Goal: Use online tool/utility: Utilize a website feature to perform a specific function

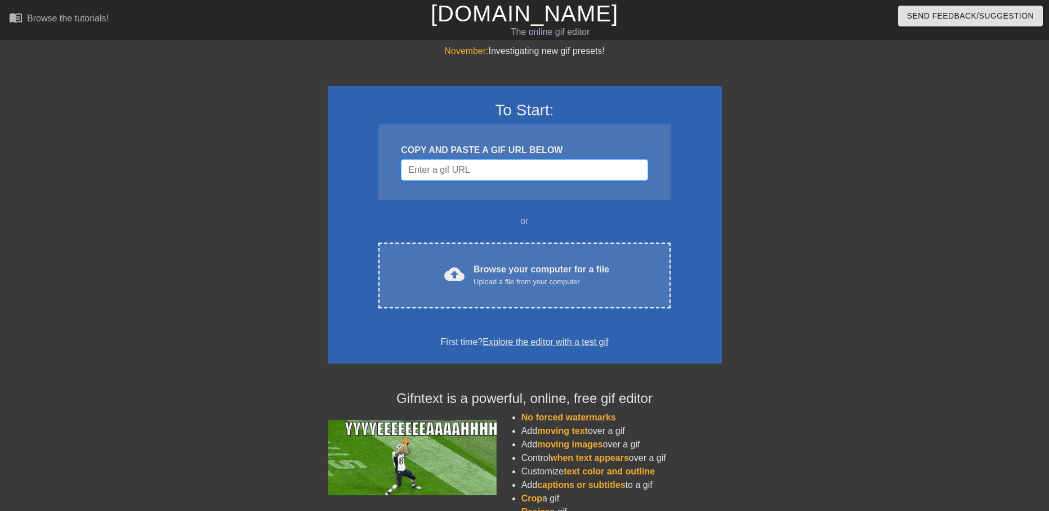
click at [437, 173] on input "Username" at bounding box center [524, 169] width 247 height 21
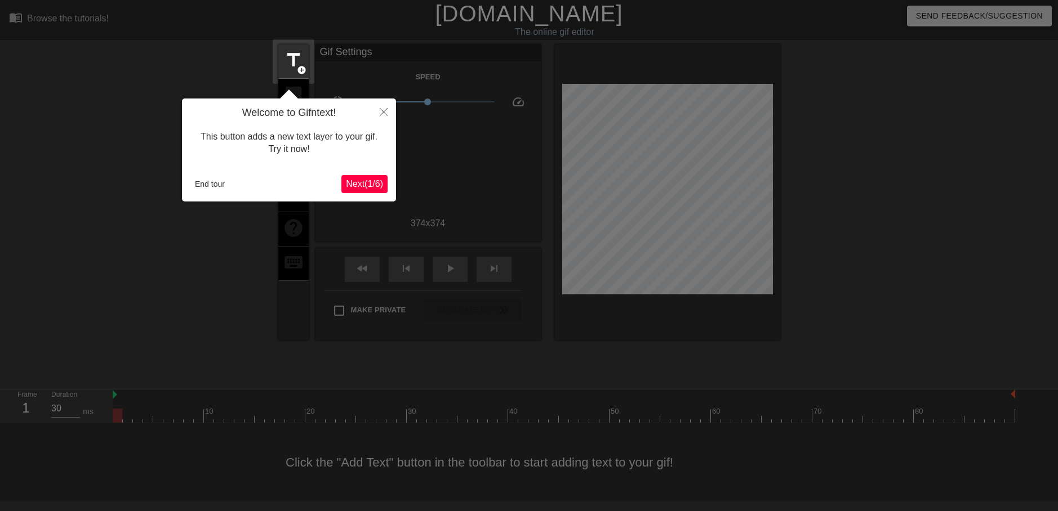
click at [379, 183] on span "Next ( 1 / 6 )" at bounding box center [364, 184] width 37 height 10
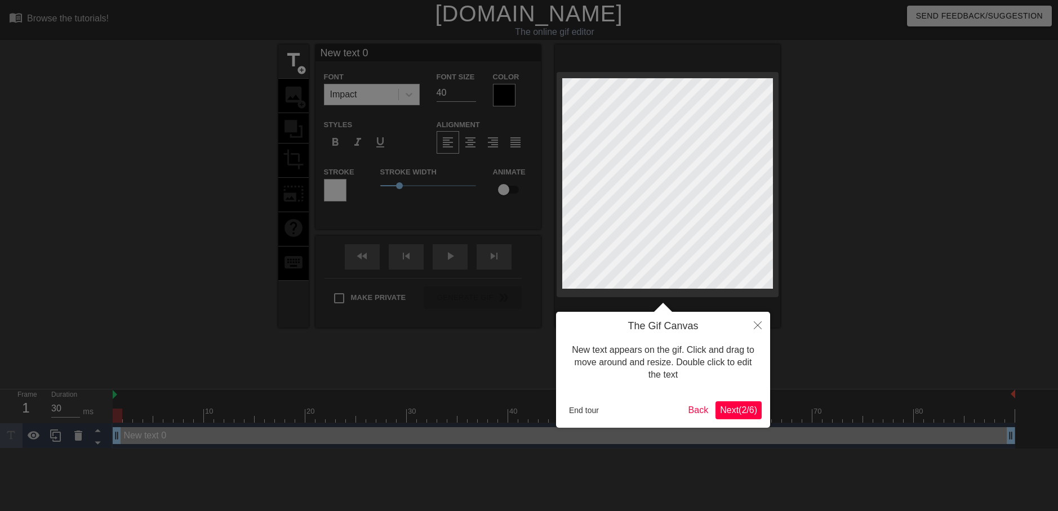
click at [744, 409] on span "Next ( 2 / 6 )" at bounding box center [738, 411] width 37 height 10
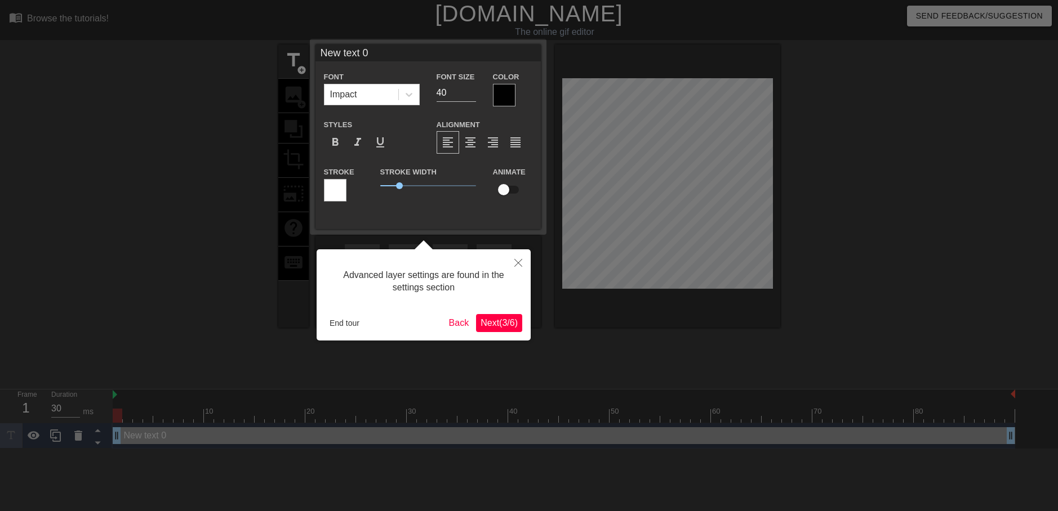
click at [510, 322] on span "Next ( 3 / 6 )" at bounding box center [498, 323] width 37 height 10
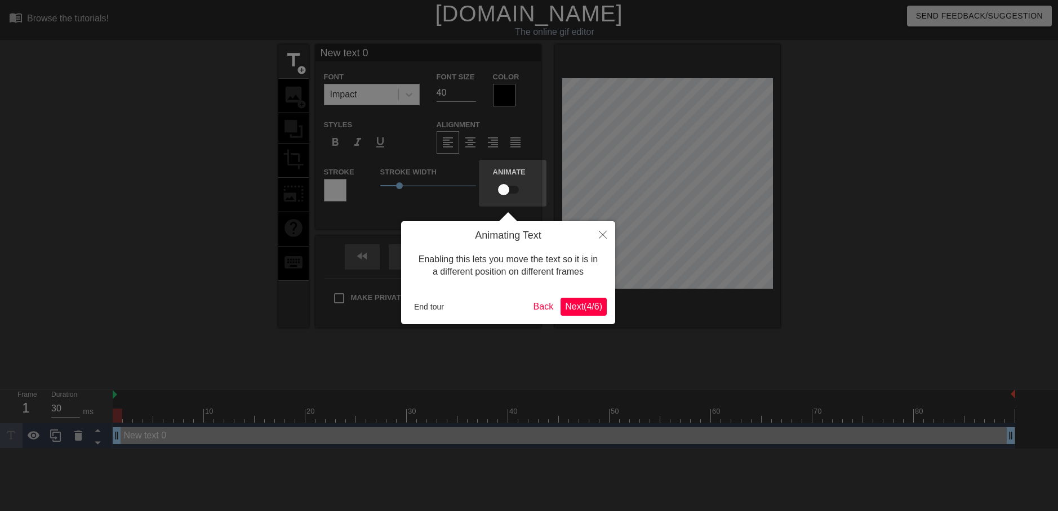
click at [602, 312] on span "Next ( 4 / 6 )" at bounding box center [583, 307] width 37 height 10
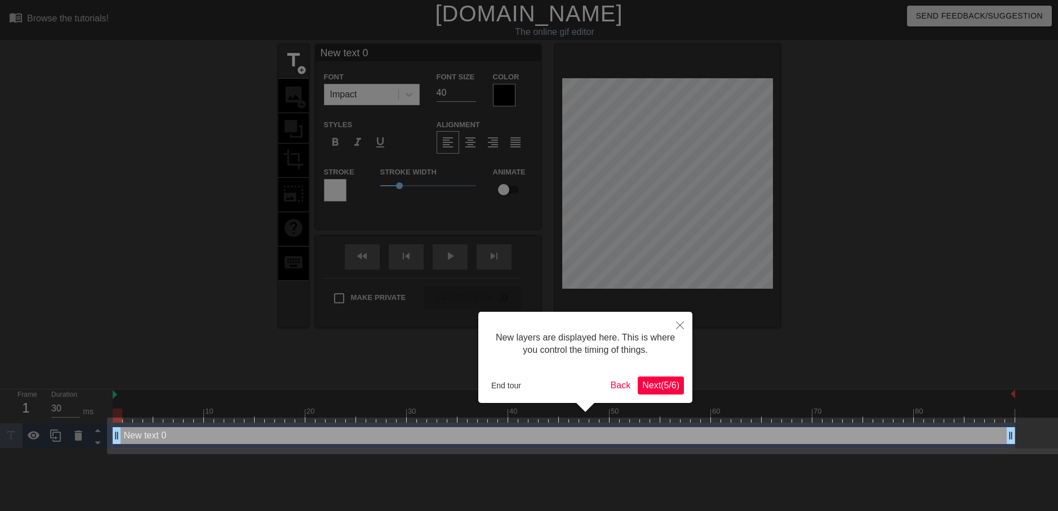
click at [652, 381] on span "Next ( 5 / 6 )" at bounding box center [660, 386] width 37 height 10
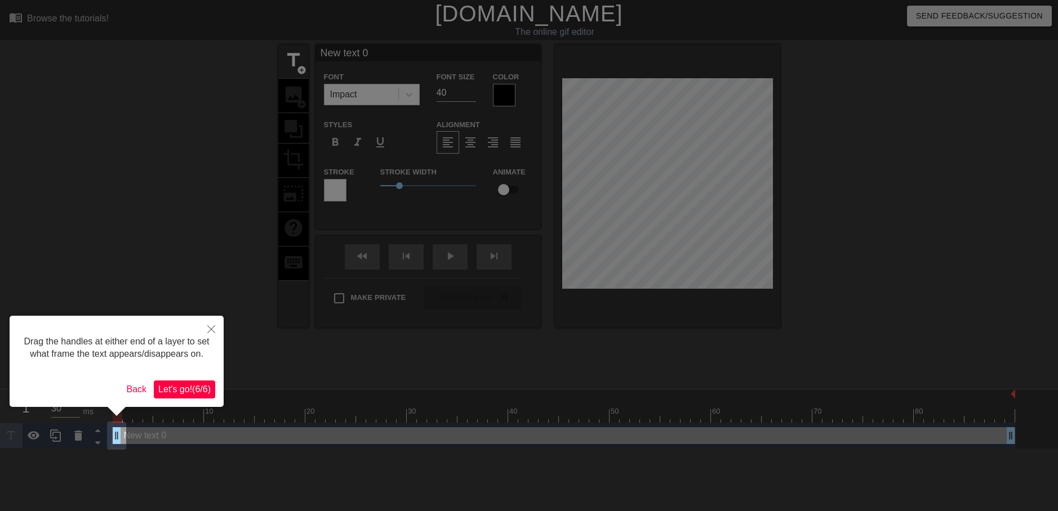
click at [219, 380] on div "Drag the handles at either end of a layer to set what frame the text appears/di…" at bounding box center [117, 361] width 214 height 91
click at [204, 385] on span "Let's go! ( 6 / 6 )" at bounding box center [184, 390] width 52 height 10
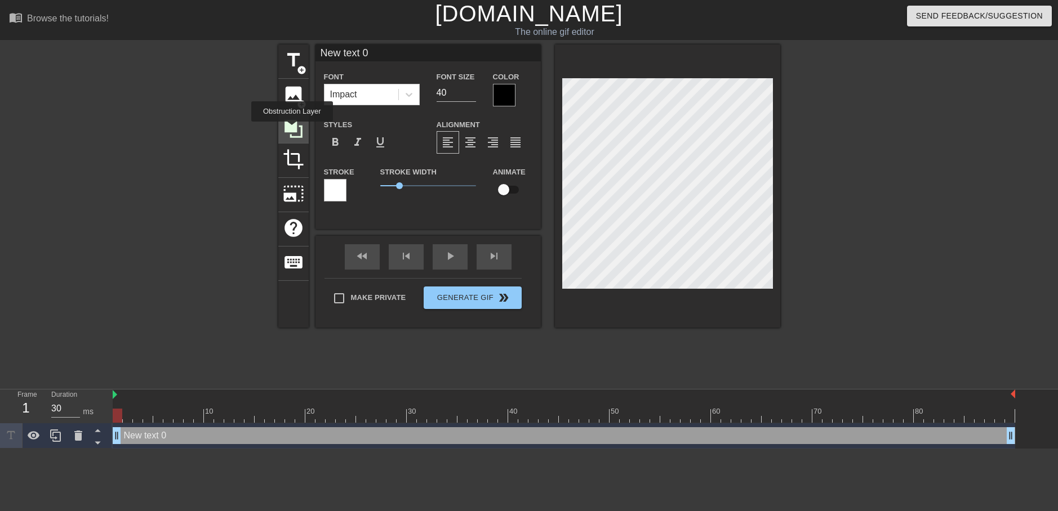
click at [292, 130] on icon at bounding box center [293, 129] width 18 height 18
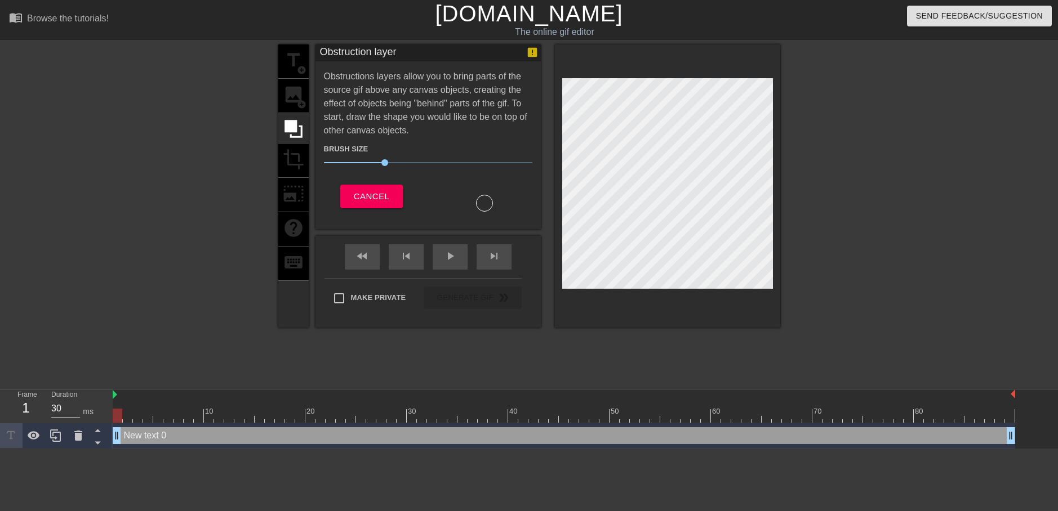
click at [291, 57] on div "title add_circle image add_circle crop photo_size_select_large help keyboard" at bounding box center [293, 186] width 30 height 283
click at [349, 197] on button "Cancel" at bounding box center [371, 197] width 63 height 24
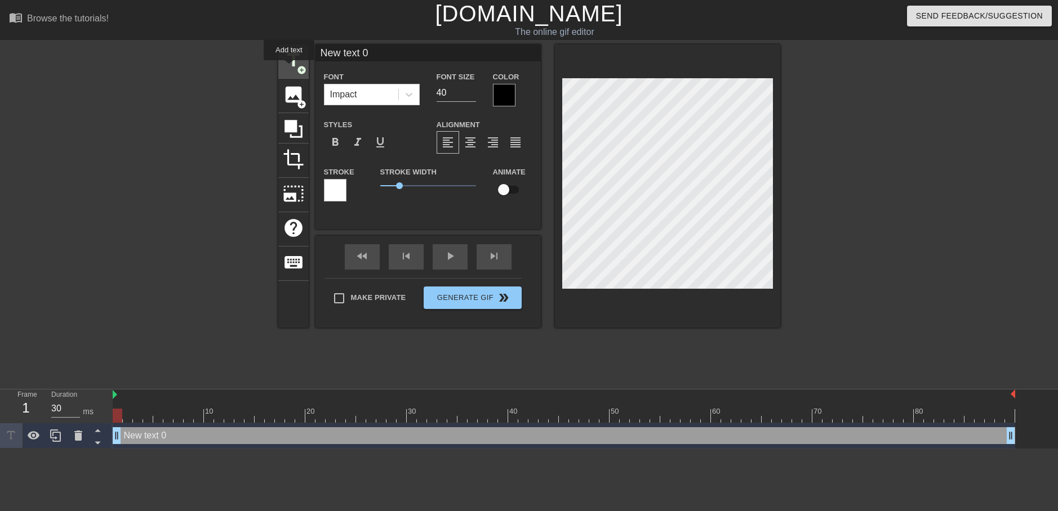
click at [289, 68] on span "title" at bounding box center [293, 60] width 21 height 21
type input "New text 1"
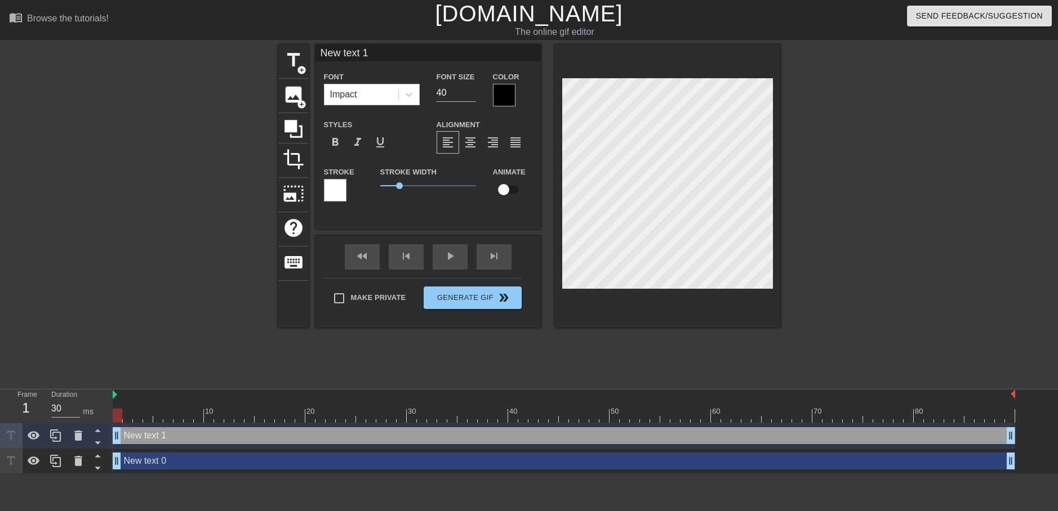
scroll to position [1, 2]
click at [398, 213] on div "New text 1 Font Impact Font Size 40 Color Styles format_bold format_italic form…" at bounding box center [427, 137] width 225 height 185
click at [77, 455] on icon at bounding box center [79, 462] width 14 height 14
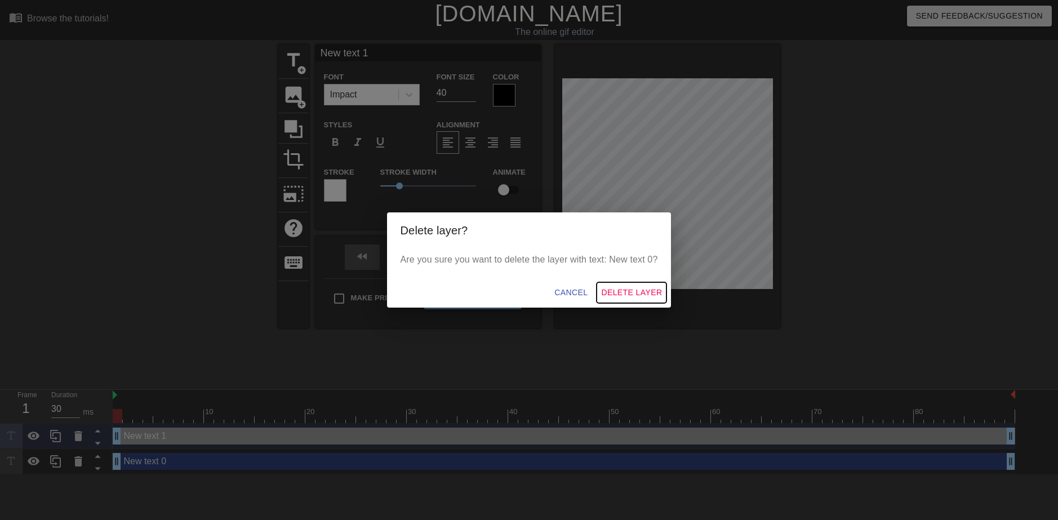
click at [609, 290] on span "Delete Layer" at bounding box center [631, 293] width 61 height 14
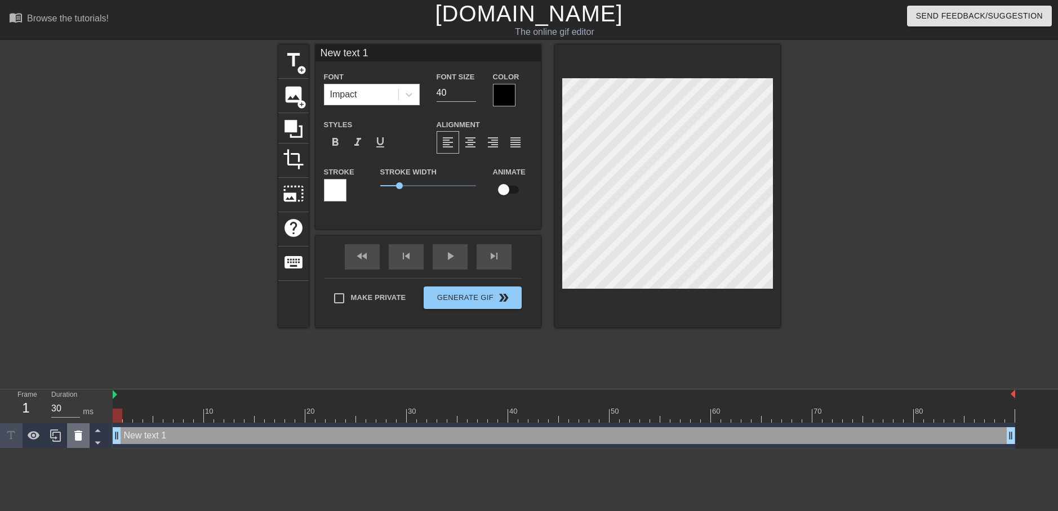
click at [81, 441] on icon at bounding box center [78, 436] width 8 height 10
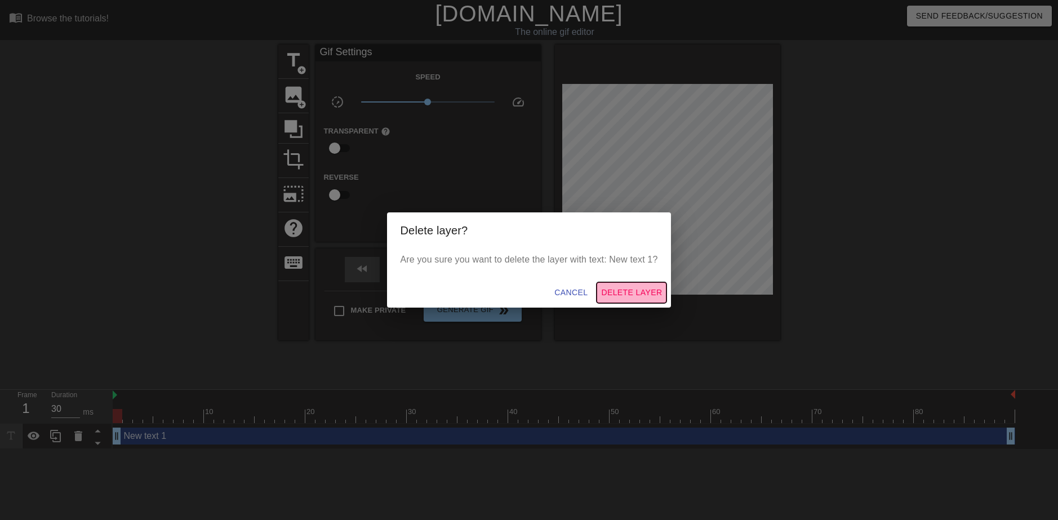
click at [645, 298] on span "Delete Layer" at bounding box center [631, 293] width 61 height 14
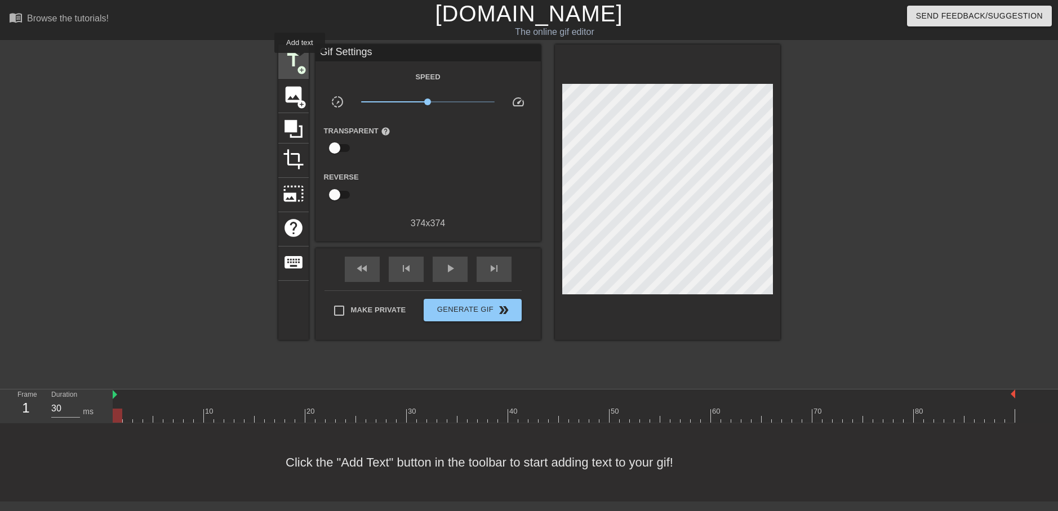
click at [299, 60] on span "title" at bounding box center [293, 60] width 21 height 21
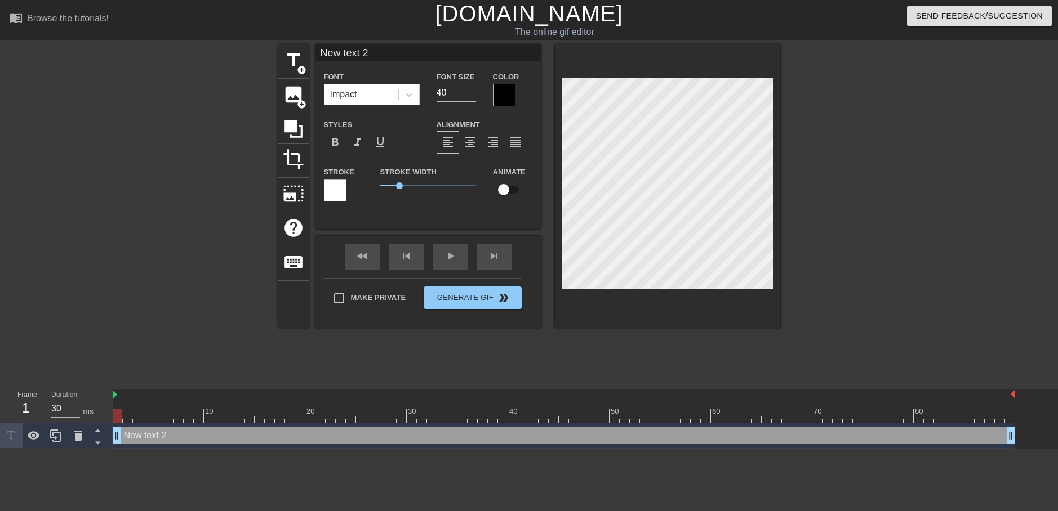
scroll to position [1, 1]
type input "T"
type textarea "T"
type input "TA"
type textarea "TA"
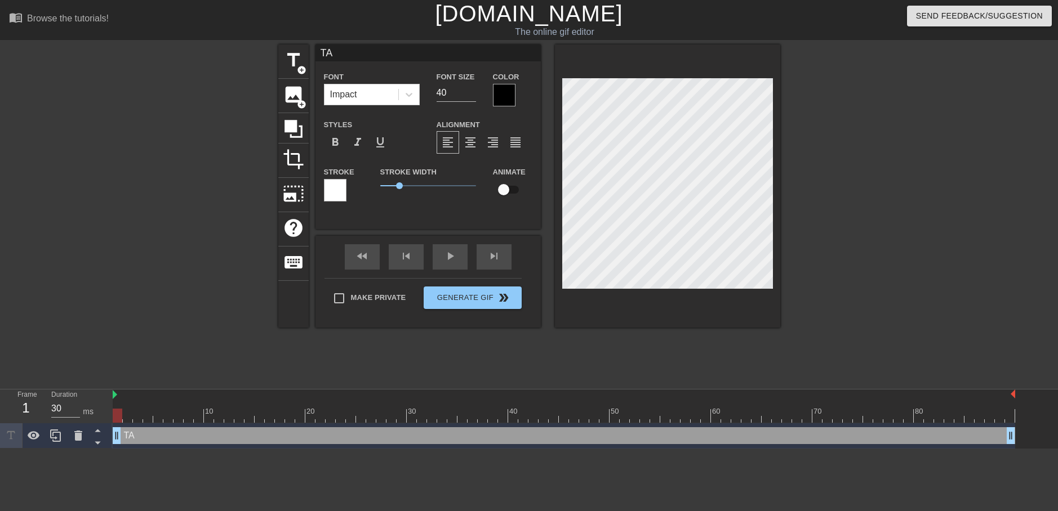
type input "TAS"
type textarea "TAS"
type input "TAST"
type textarea "TAST"
type input "TASTE"
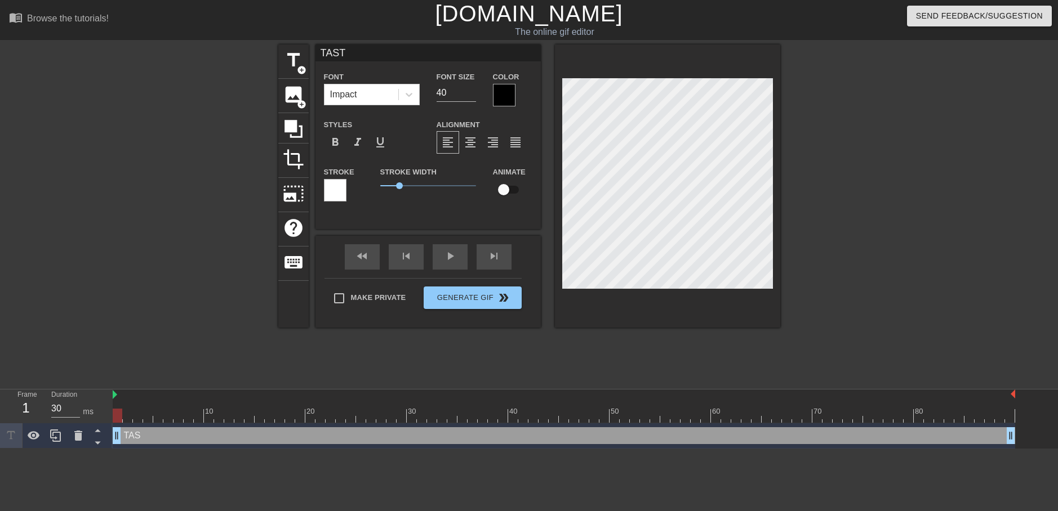
type textarea "TASTE"
type input "TASTE"
type textarea "TASTE"
type input "TASTE M"
type textarea "TASTE M"
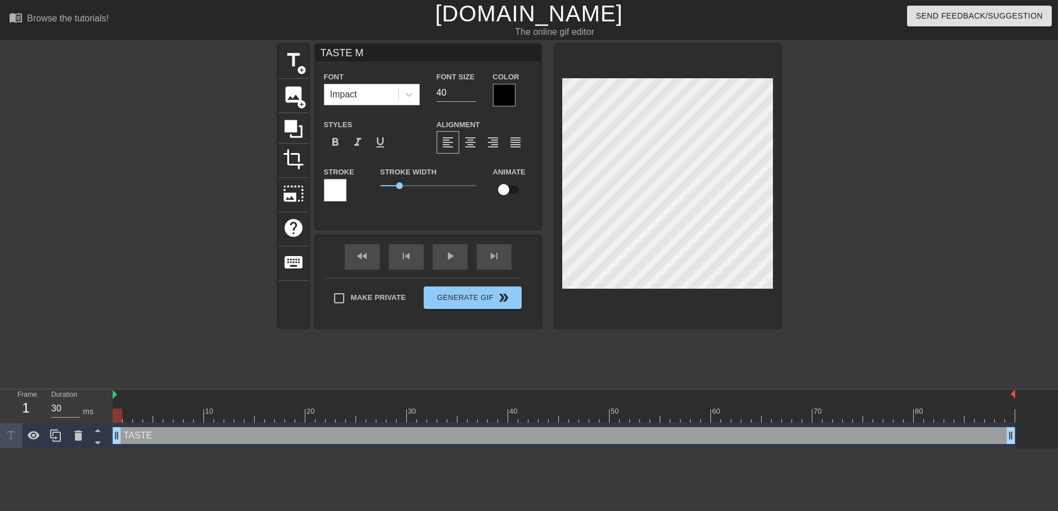
scroll to position [1, 2]
type input "TASTE MY"
type textarea "TASTE MY"
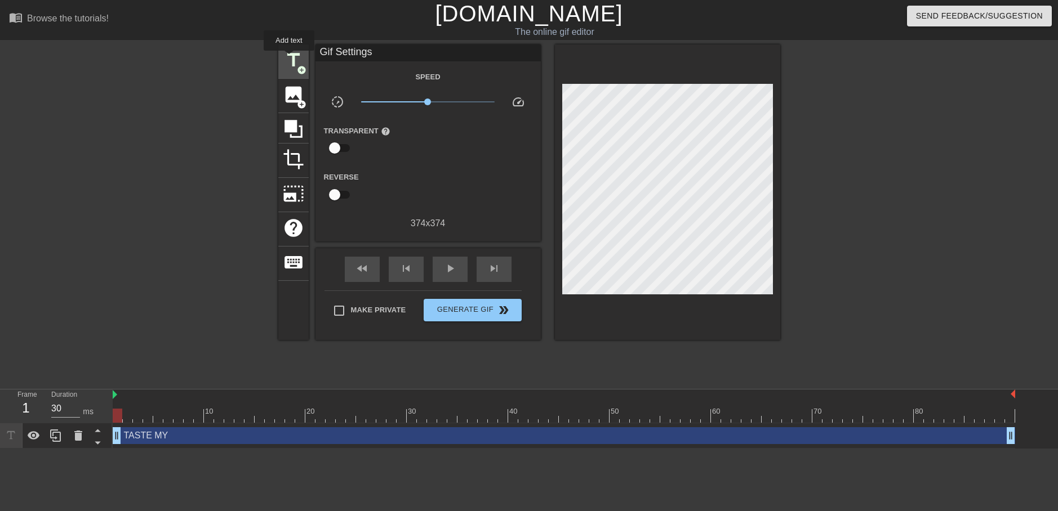
click at [288, 58] on span "title" at bounding box center [293, 60] width 21 height 21
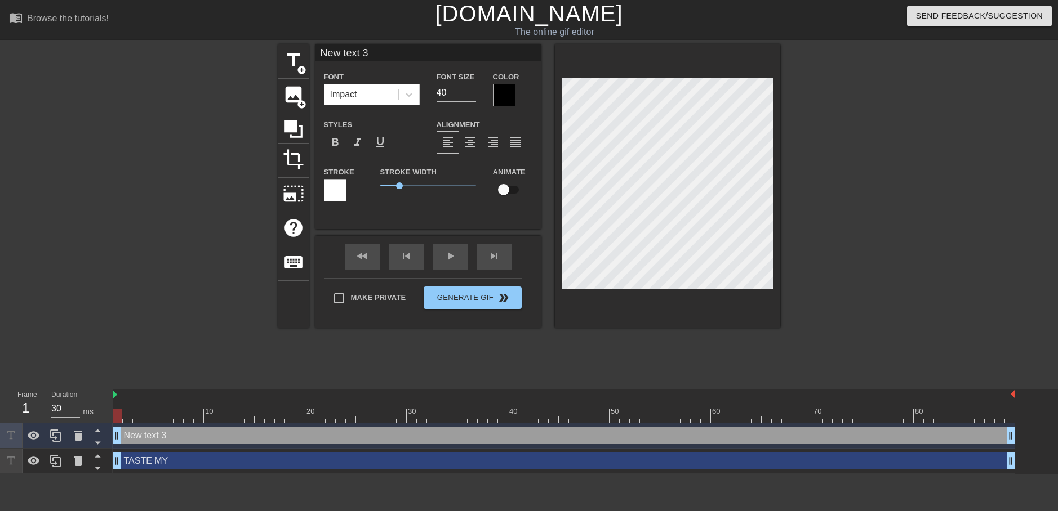
scroll to position [2, 1]
click at [528, 260] on div "title add_circle image add_circle crop photo_size_select_large help keyboard Ne…" at bounding box center [529, 186] width 502 height 283
type input "R"
type textarea "R"
type input "RE"
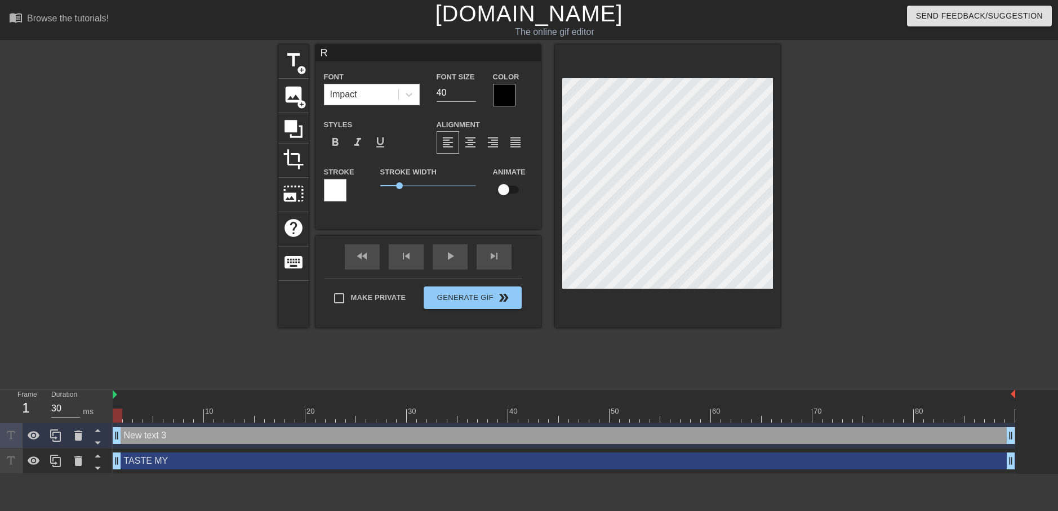
type textarea "RE"
type input "RES"
type textarea "RES"
type input "RESO"
type textarea "RESO"
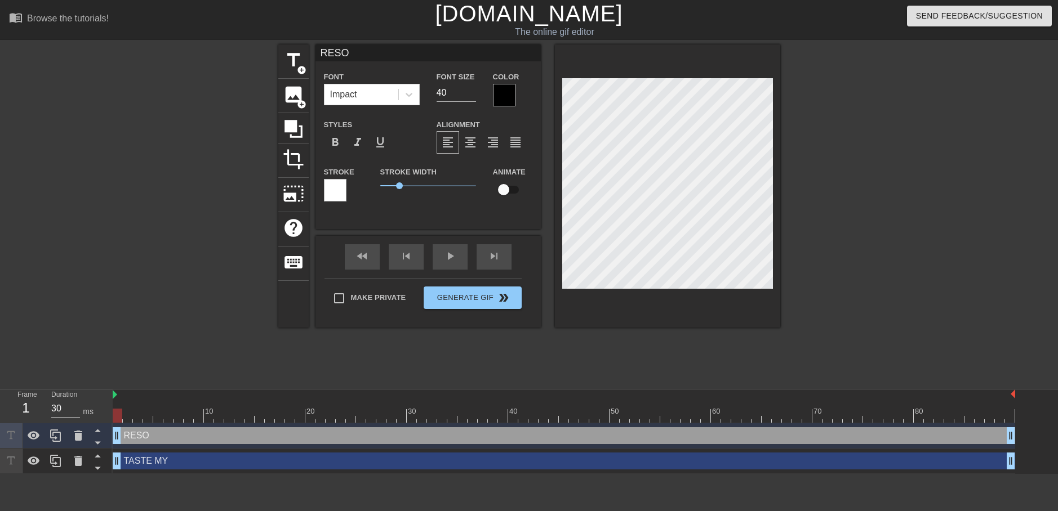
type input "RESOL"
type textarea "RESOL"
type input "RESOLV"
type textarea "RESOLV"
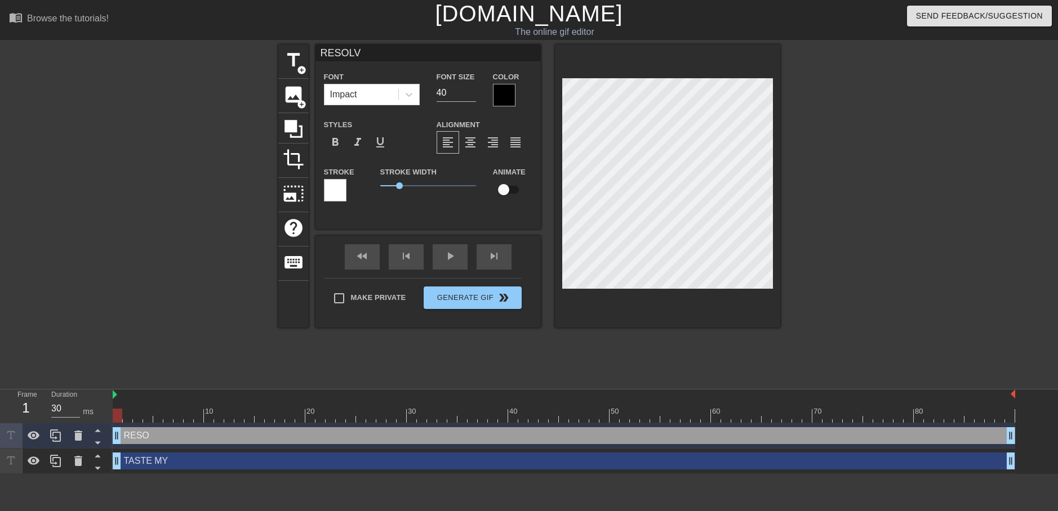
type input "RESOLVE"
type textarea "RESOLVE"
type input "TASTE MY"
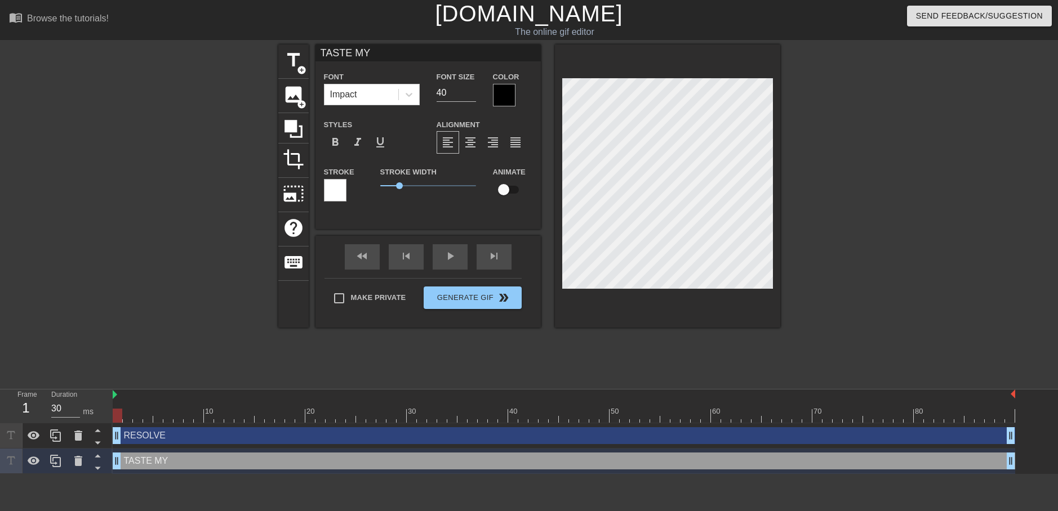
click at [518, 375] on div "title add_circle image add_circle crop photo_size_select_large help keyboard TA…" at bounding box center [529, 214] width 502 height 338
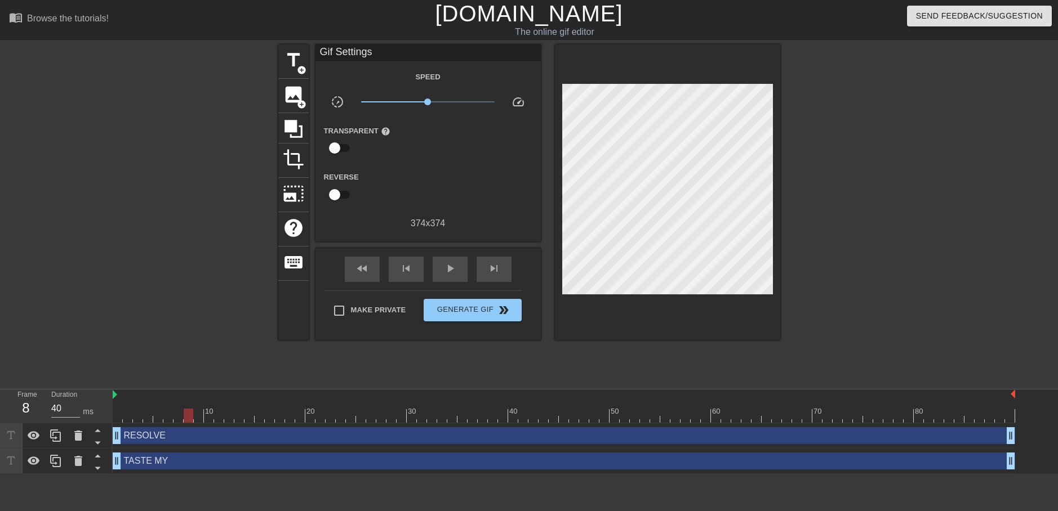
type input "30"
drag, startPoint x: 117, startPoint y: 415, endPoint x: 39, endPoint y: 394, distance: 80.6
click at [39, 394] on div "Frame 1 Duration 30 ms 10 20 30 40 50 60 70 80 RESOLVE drag_handle drag_handle …" at bounding box center [529, 432] width 1058 height 84
click at [469, 312] on span "Generate Gif double_arrow" at bounding box center [472, 311] width 88 height 14
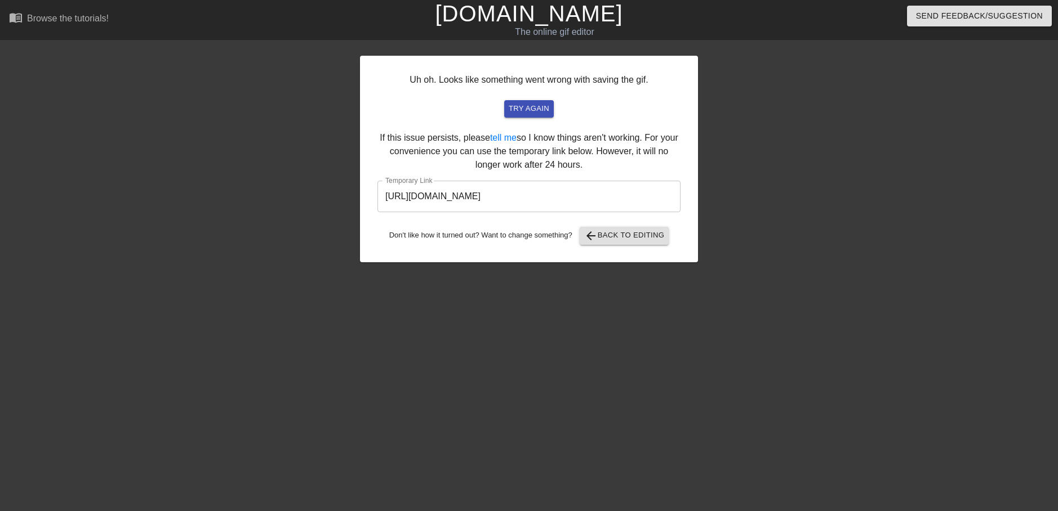
click at [532, 191] on input "[URL][DOMAIN_NAME]" at bounding box center [528, 197] width 303 height 32
click at [533, 191] on input "[URL][DOMAIN_NAME]" at bounding box center [528, 197] width 303 height 32
click at [533, 190] on input "[URL][DOMAIN_NAME]" at bounding box center [528, 197] width 303 height 32
click at [534, 189] on input "[URL][DOMAIN_NAME]" at bounding box center [528, 197] width 303 height 32
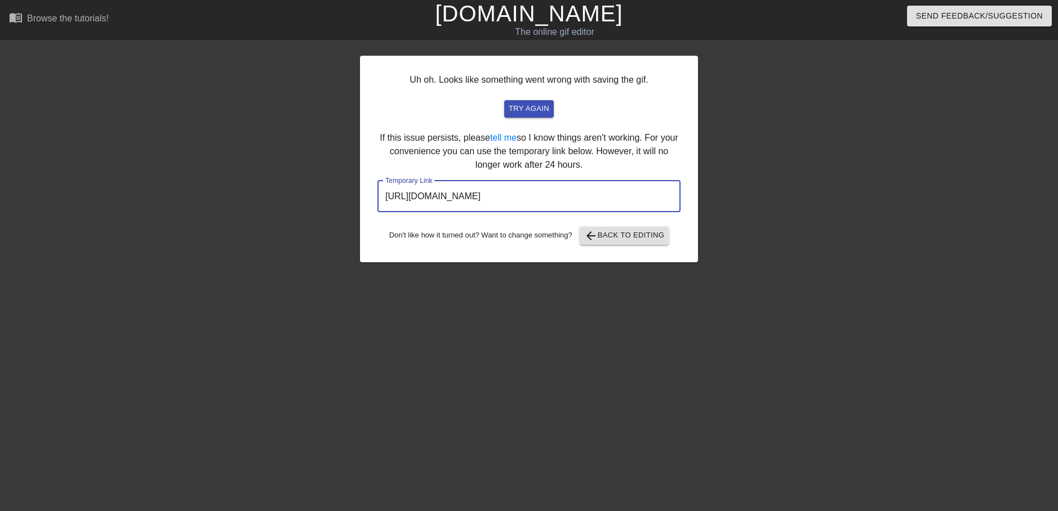
click at [534, 189] on input "[URL][DOMAIN_NAME]" at bounding box center [528, 197] width 303 height 32
drag, startPoint x: 570, startPoint y: 192, endPoint x: 591, endPoint y: 202, distance: 24.2
click at [570, 193] on input "[URL][DOMAIN_NAME]" at bounding box center [528, 197] width 303 height 32
drag, startPoint x: 629, startPoint y: 192, endPoint x: 308, endPoint y: 180, distance: 321.9
click at [301, 180] on div "Uh oh. Looks like something went wrong with saving the gif. try again If this i…" at bounding box center [529, 214] width 1058 height 338
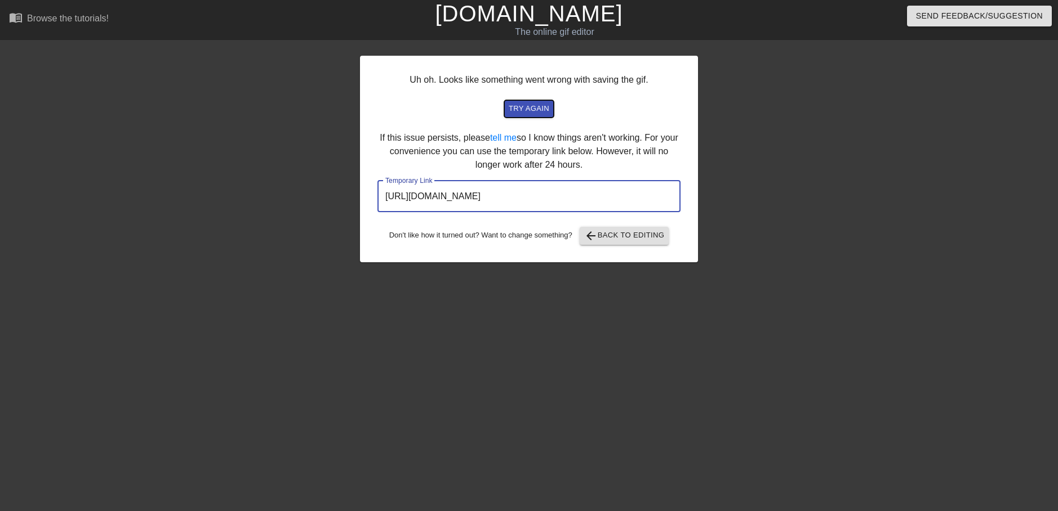
click at [517, 105] on span "try again" at bounding box center [529, 109] width 41 height 13
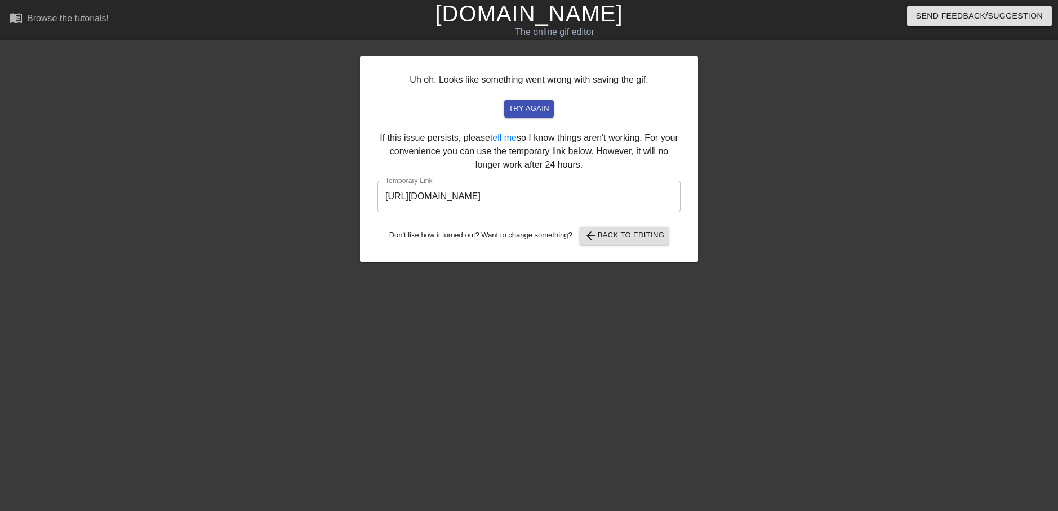
click at [539, 159] on div "Uh oh. Looks like something went wrong with saving the gif. try again If this i…" at bounding box center [529, 159] width 338 height 207
click at [561, 158] on div "Uh oh. Looks like something went wrong with saving the gif. try again If this i…" at bounding box center [529, 159] width 338 height 207
click at [571, 199] on input "[URL][DOMAIN_NAME]" at bounding box center [528, 197] width 303 height 32
click at [570, 199] on input "[URL][DOMAIN_NAME]" at bounding box center [528, 197] width 303 height 32
click at [571, 199] on input "[URL][DOMAIN_NAME]" at bounding box center [528, 197] width 303 height 32
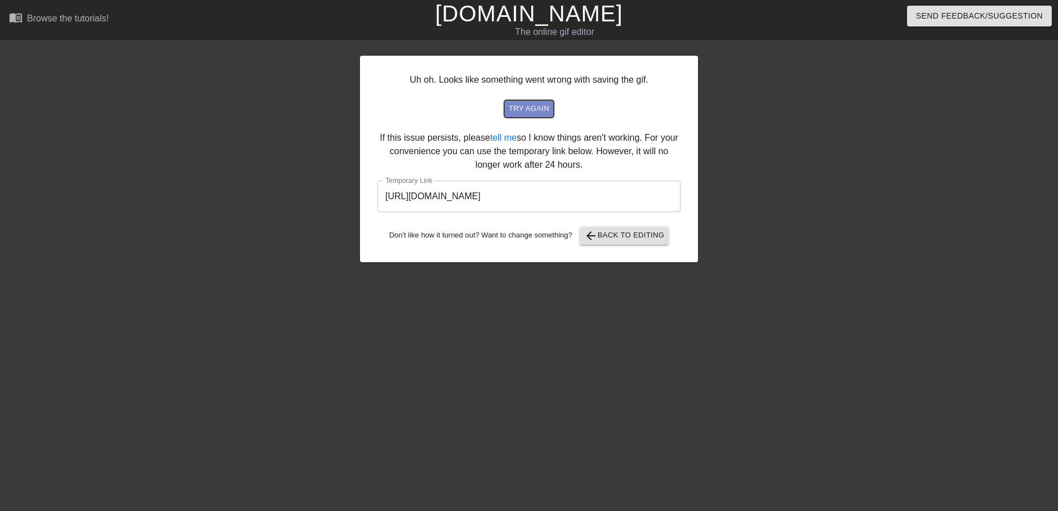
click at [546, 110] on span "try again" at bounding box center [529, 109] width 41 height 13
